Goal: Task Accomplishment & Management: Manage account settings

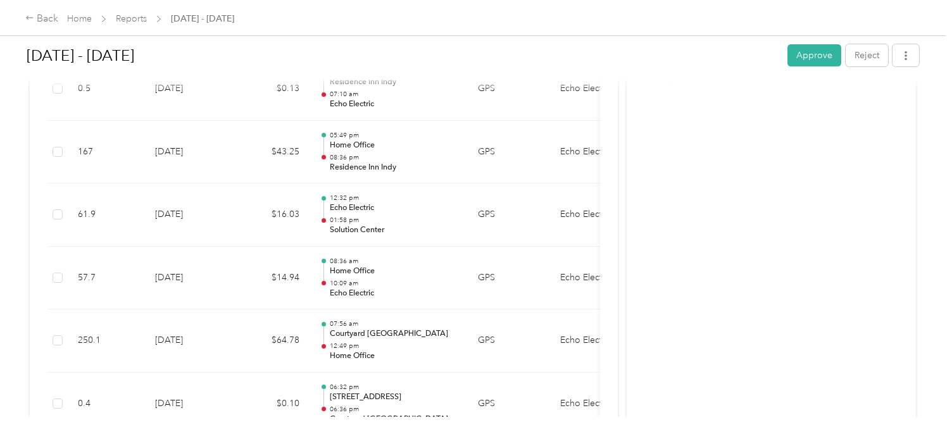
scroll to position [876, 0]
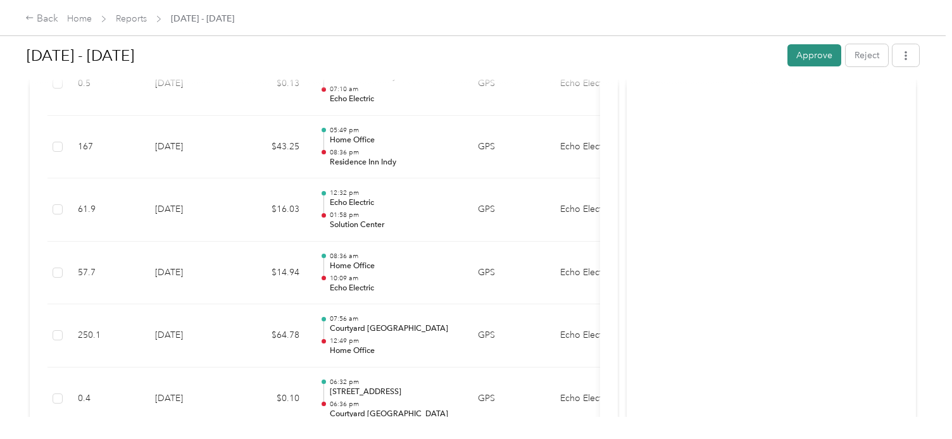
click at [805, 54] on button "Approve" at bounding box center [815, 55] width 54 height 22
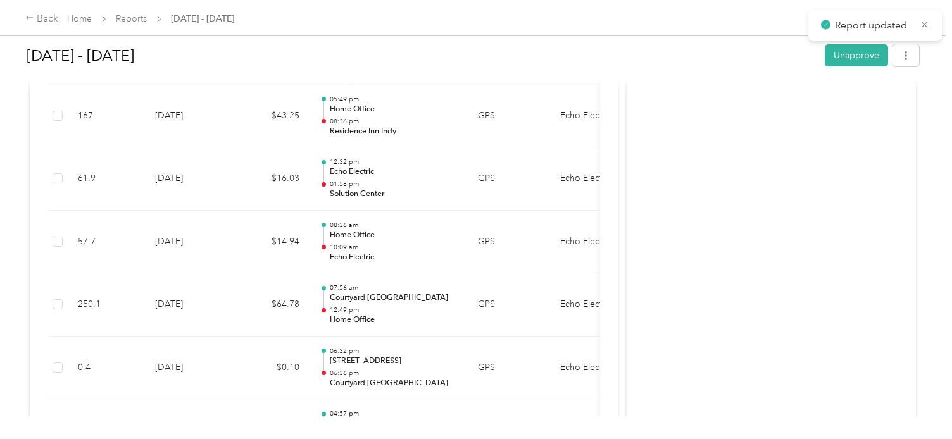
scroll to position [845, 0]
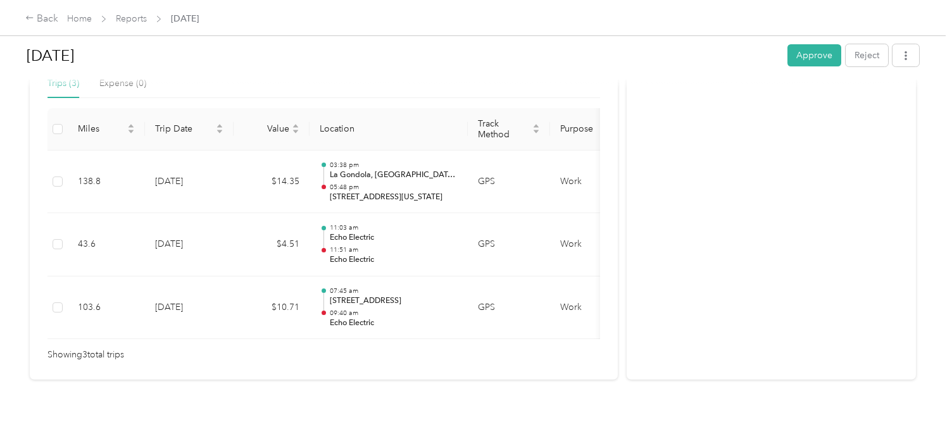
scroll to position [283, 0]
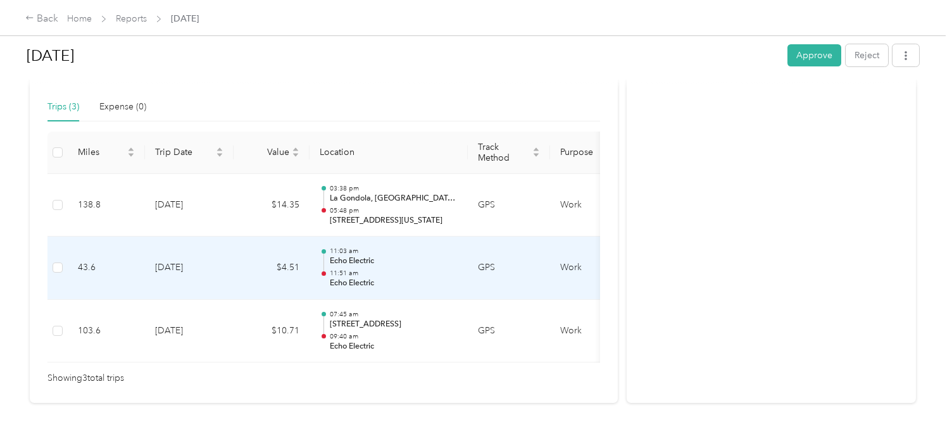
click at [351, 279] on p "Echo Electric" at bounding box center [394, 283] width 128 height 11
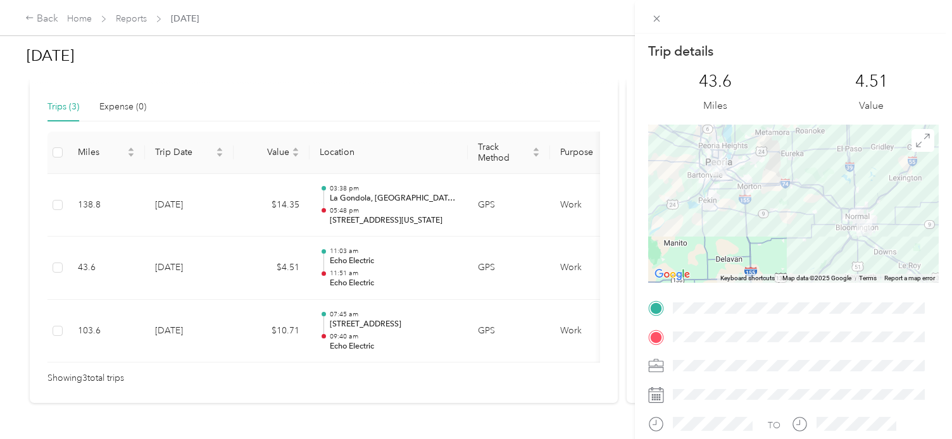
click at [466, 403] on div "Trip details This trip cannot be edited because it is either under review, appr…" at bounding box center [476, 219] width 952 height 439
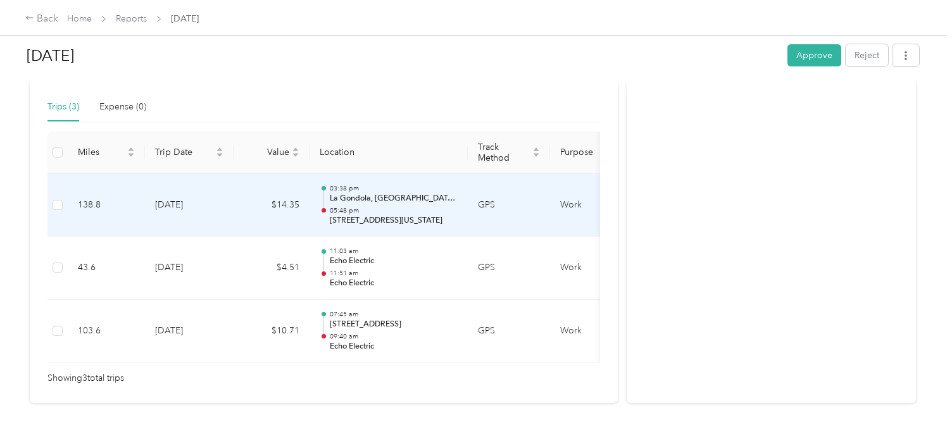
click at [371, 195] on p "La Gondola, Poplar Street, Forrest Hill, Wesley, Creve Coeur, Tazewell County, …" at bounding box center [394, 198] width 128 height 11
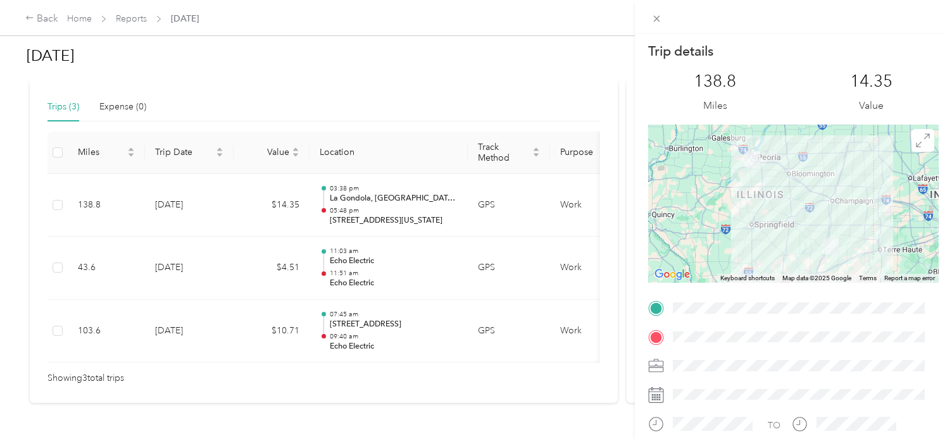
click at [507, 97] on div "Trip details This trip cannot be edited because it is either under review, appr…" at bounding box center [476, 219] width 952 height 439
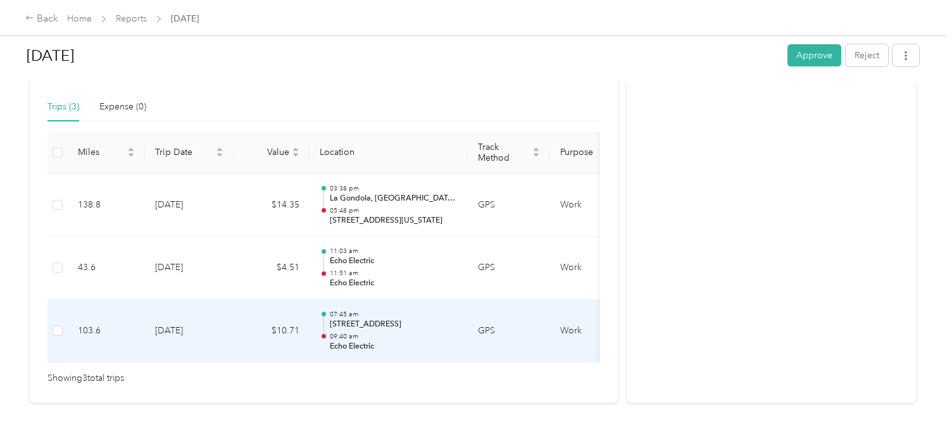
click at [372, 320] on p "4100–4498 Country Lake Dr, Charleston, IL" at bounding box center [394, 324] width 128 height 11
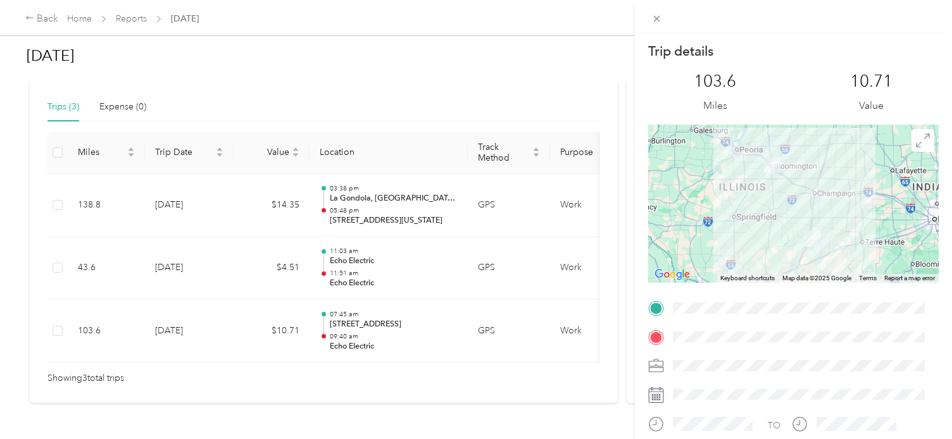
click at [558, 74] on div "Trip details This trip cannot be edited because it is either under review, appr…" at bounding box center [476, 219] width 952 height 439
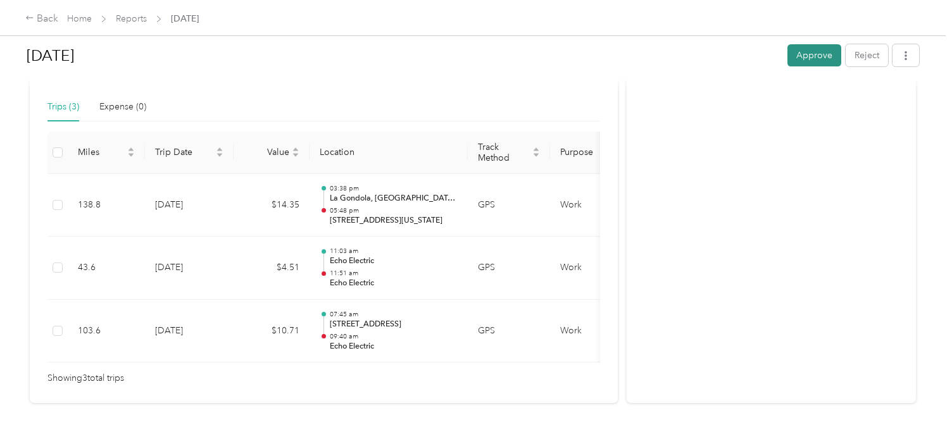
click at [808, 54] on button "Approve" at bounding box center [815, 55] width 54 height 22
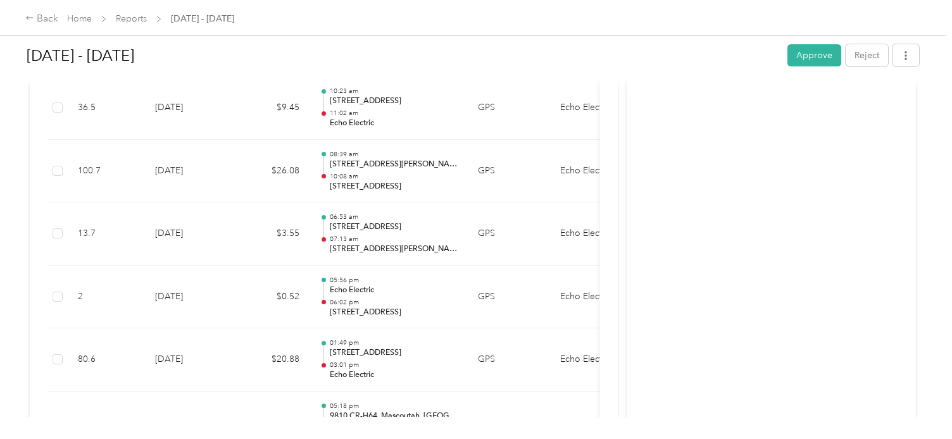
scroll to position [610, 0]
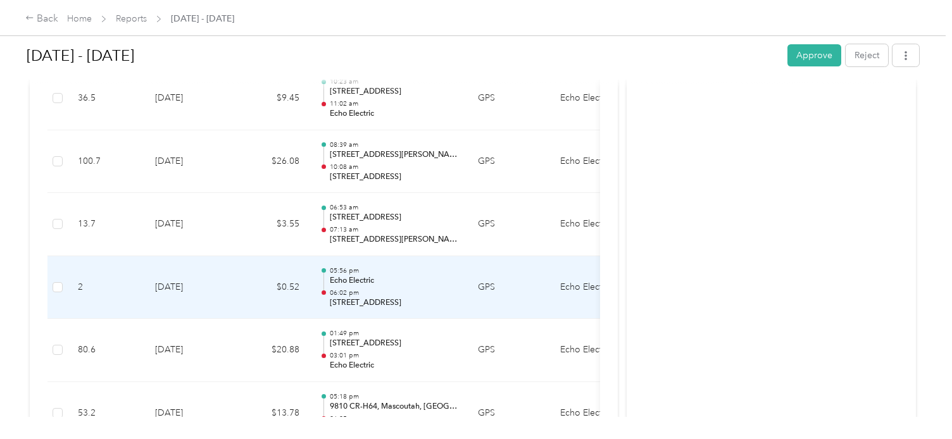
click at [371, 302] on p "5650 Oakland Ave, Cheltenham, St. Louis, MO" at bounding box center [394, 303] width 128 height 11
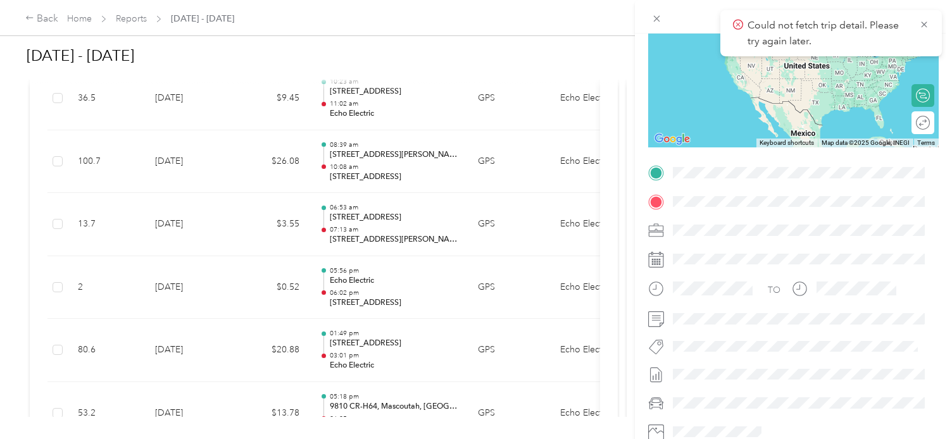
scroll to position [0, 0]
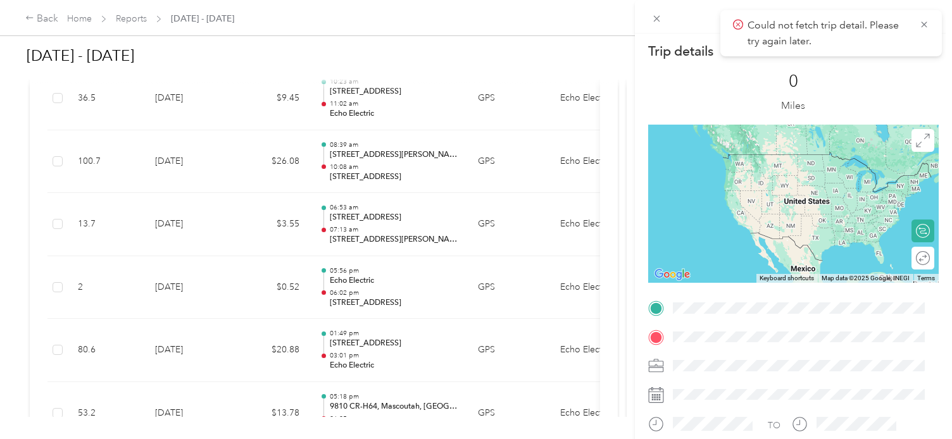
click at [544, 55] on div "Trip details This trip cannot be edited because it is either under review, appr…" at bounding box center [476, 219] width 952 height 439
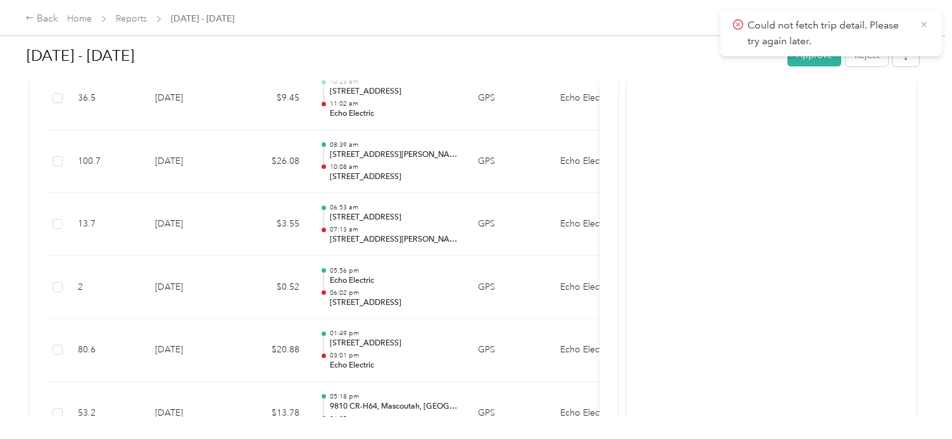
click at [925, 25] on icon at bounding box center [924, 25] width 6 height 6
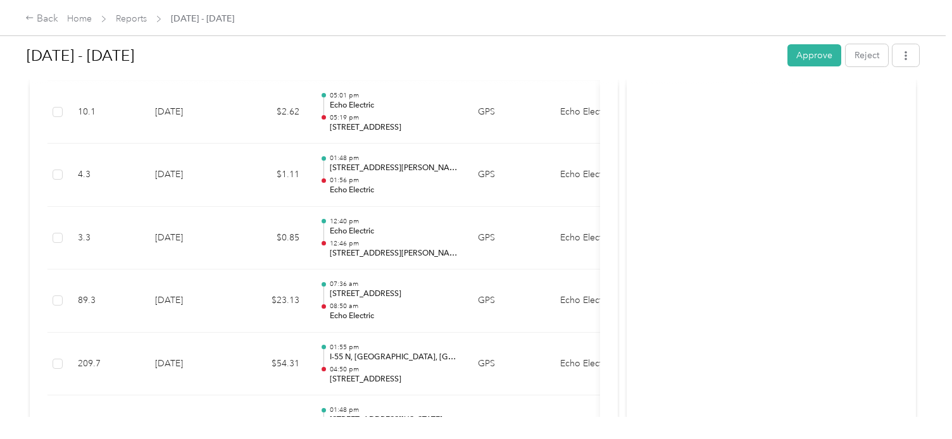
scroll to position [1292, 0]
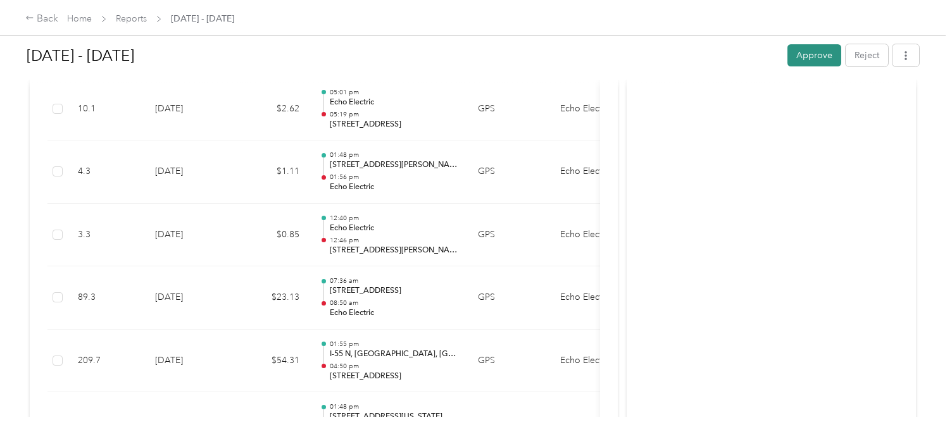
click at [807, 54] on button "Approve" at bounding box center [815, 55] width 54 height 22
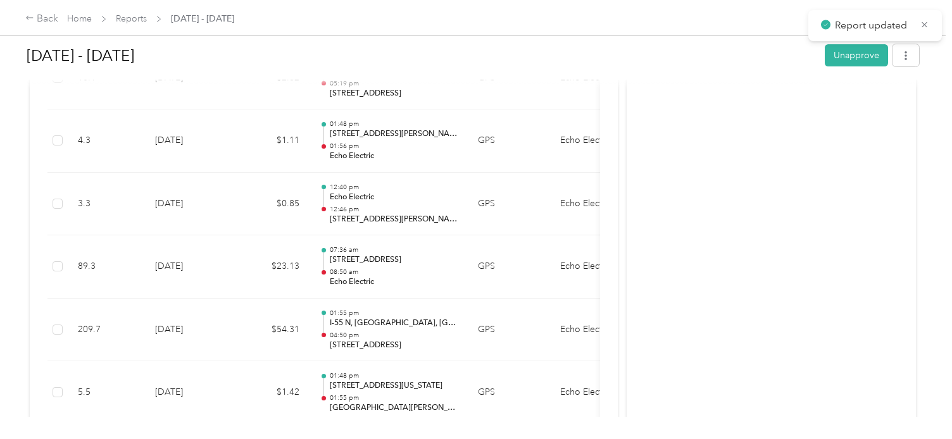
scroll to position [1261, 0]
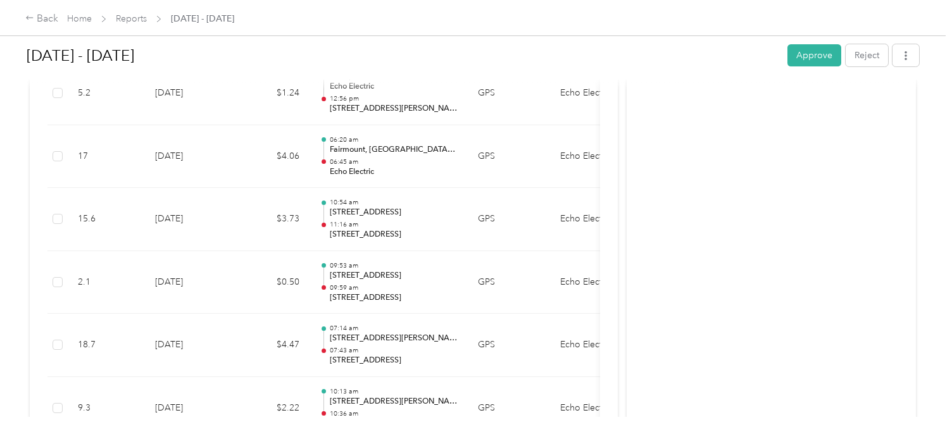
scroll to position [1631, 0]
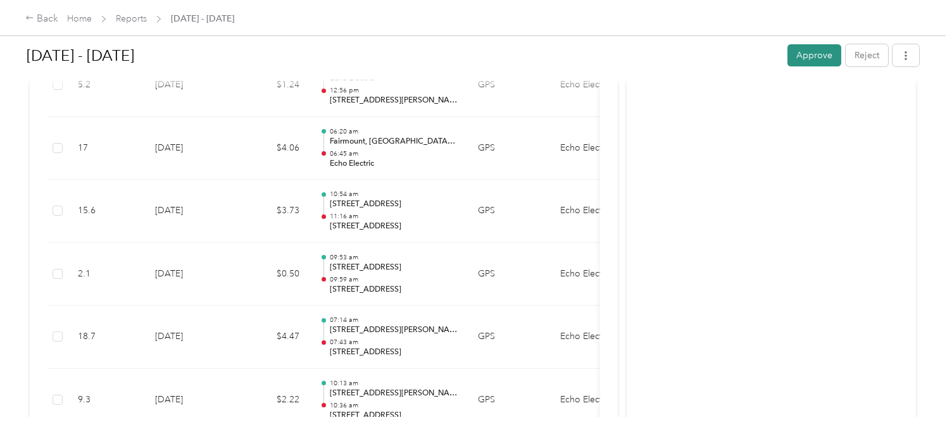
click at [810, 58] on button "Approve" at bounding box center [815, 55] width 54 height 22
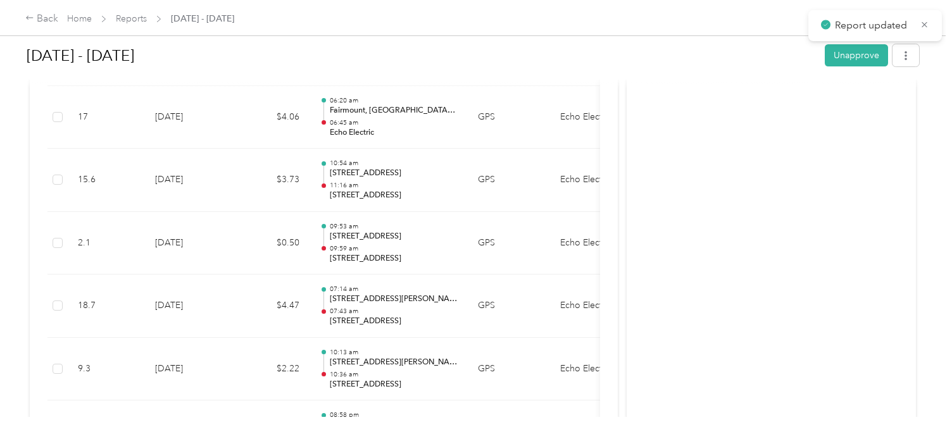
scroll to position [1599, 0]
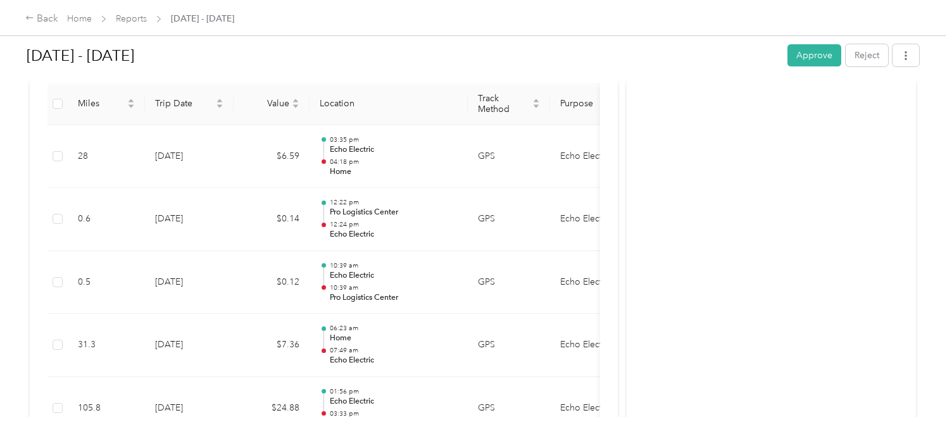
scroll to position [381, 0]
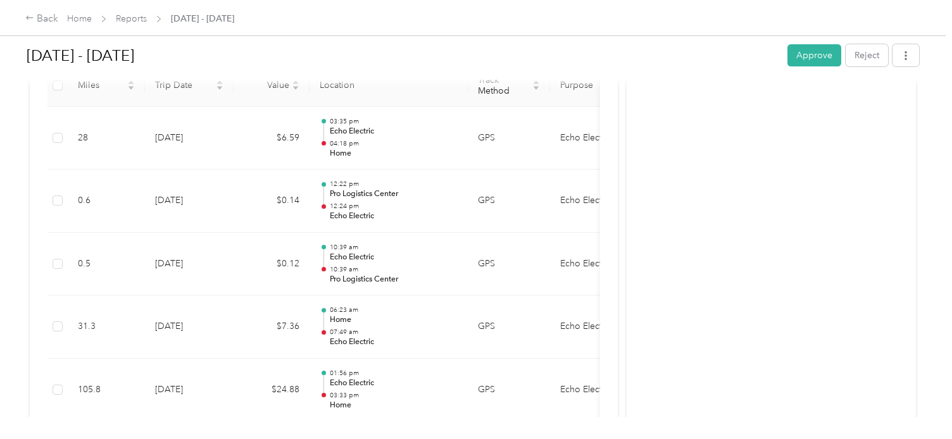
click at [940, 73] on div "[DATE] - [DATE] Approve Reject 1 flag has been detected on this report View fla…" at bounding box center [473, 208] width 946 height 417
click at [940, 74] on div "[DATE] - [DATE] Approve Reject 1 flag has been detected on this report View fla…" at bounding box center [473, 208] width 946 height 417
copy body "[DATE] 05:58 am CDT"
click at [940, 77] on div "[DATE] - [DATE] Approve Reject 1 flag has been detected on this report View fla…" at bounding box center [473, 208] width 946 height 417
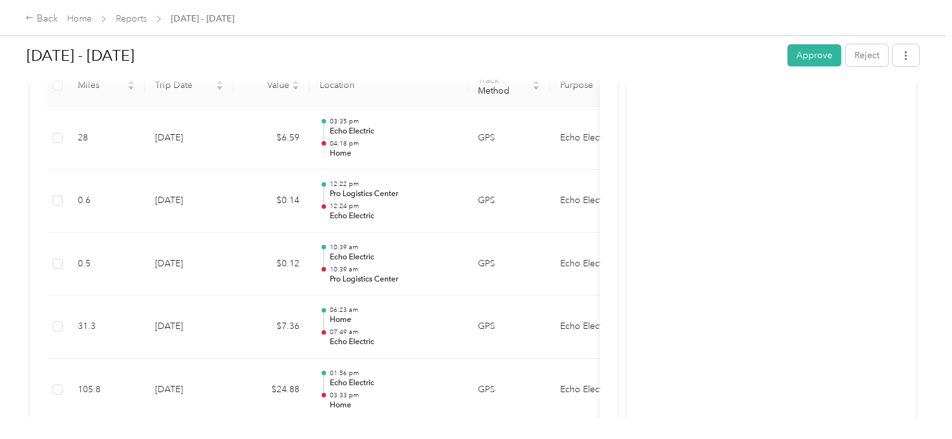
click at [938, 85] on div "[DATE] - [DATE] Approve Reject 1 flag has been detected on this report View fla…" at bounding box center [473, 208] width 946 height 417
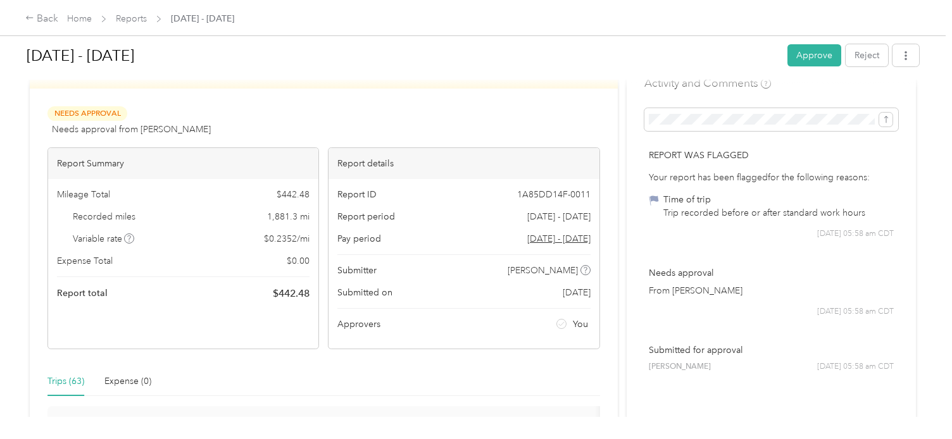
scroll to position [0, 0]
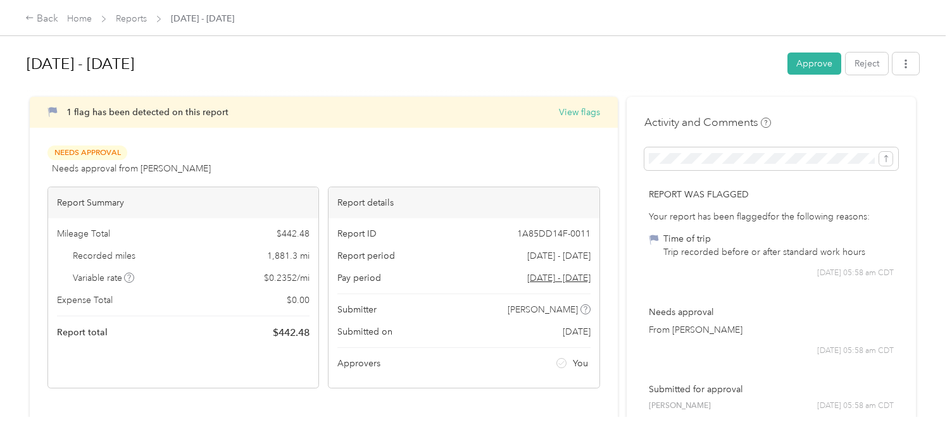
click at [803, 65] on button "Approve" at bounding box center [815, 64] width 54 height 22
